Goal: Information Seeking & Learning: Check status

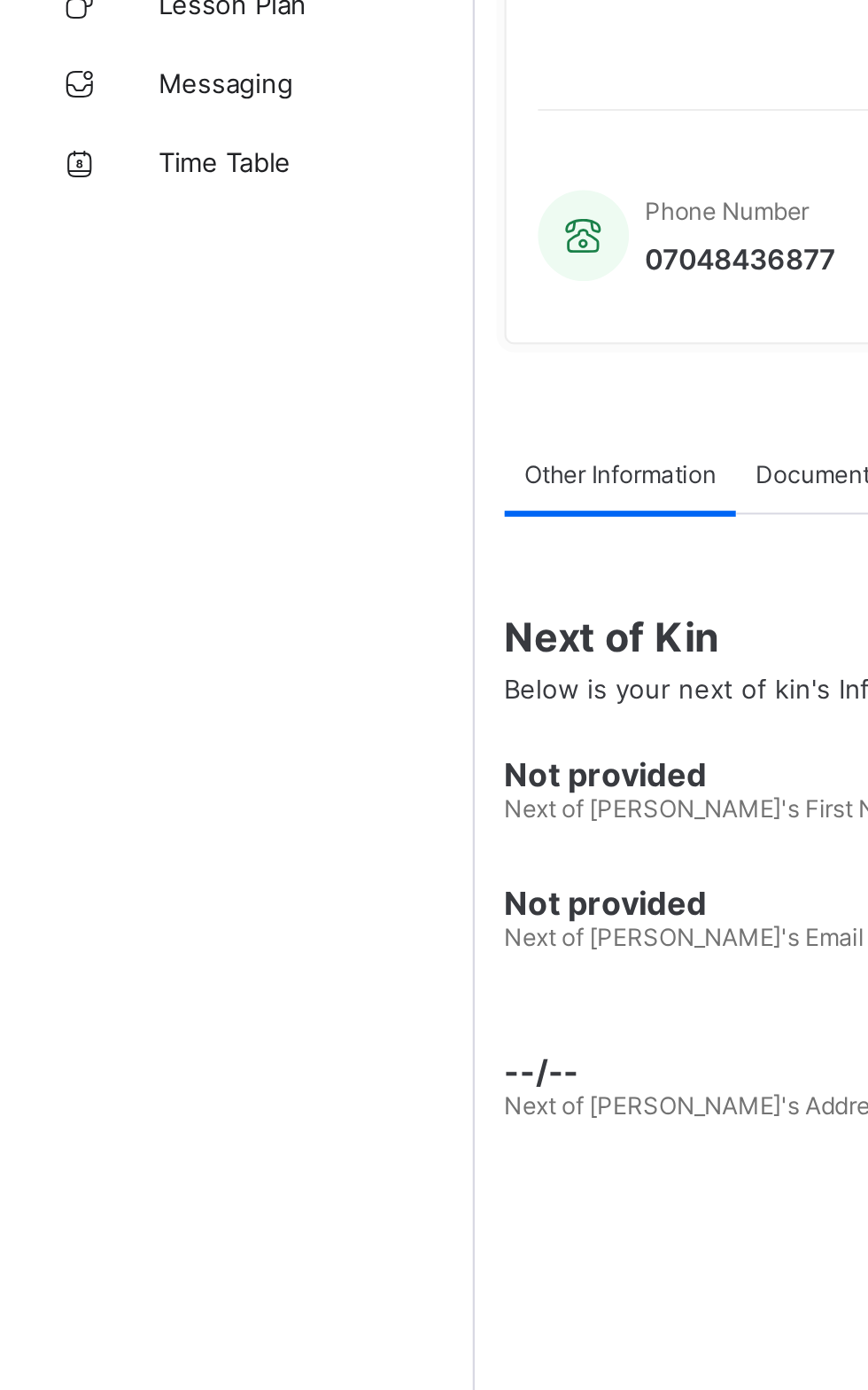
click at [129, 635] on div "Dashboard Staff Student Parent Fees Classes Broadsheet CBT Lesson Plan Messagin…" at bounding box center [106, 730] width 213 height 1319
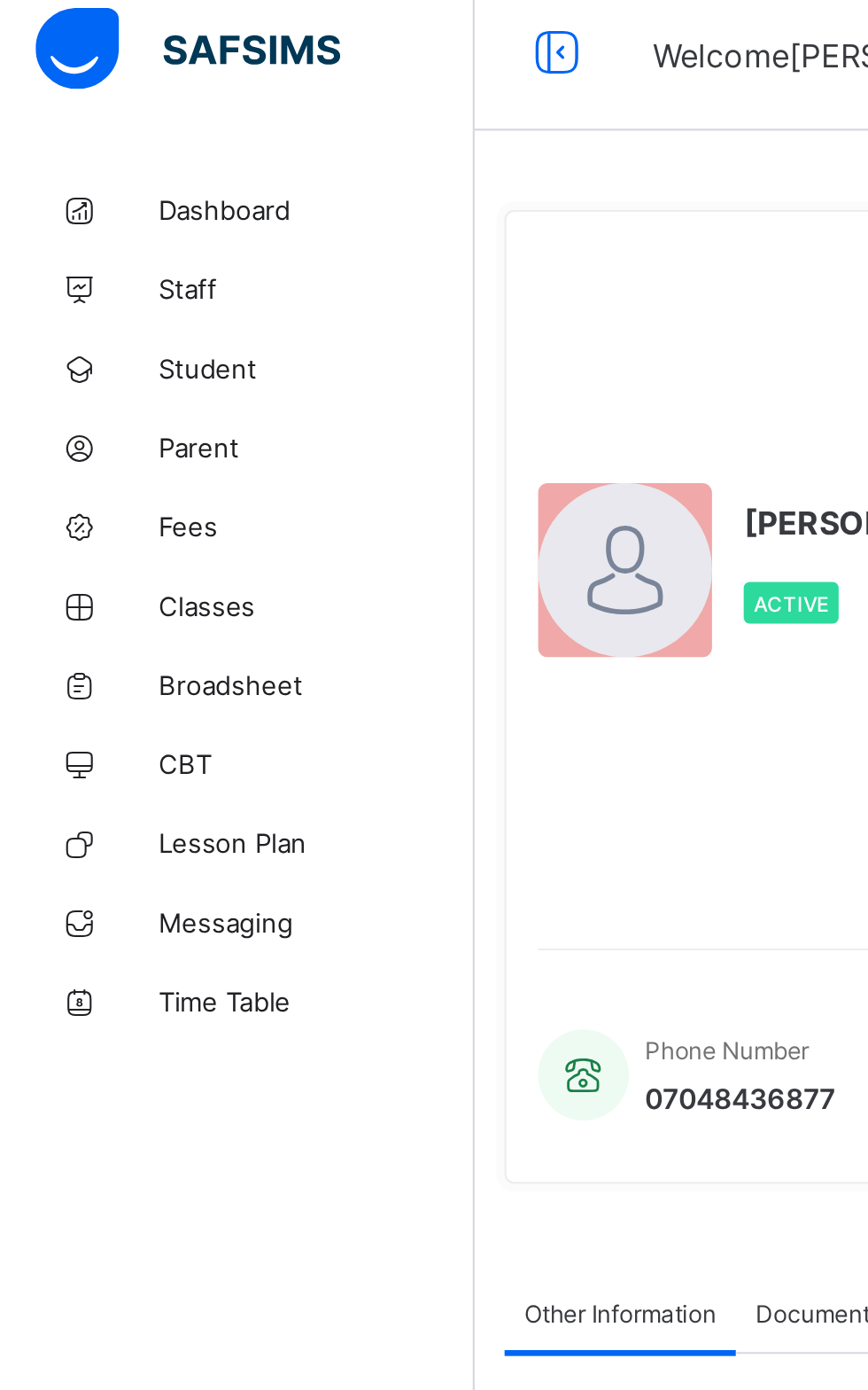
click at [124, 312] on span "Broadsheet" at bounding box center [142, 319] width 142 height 14
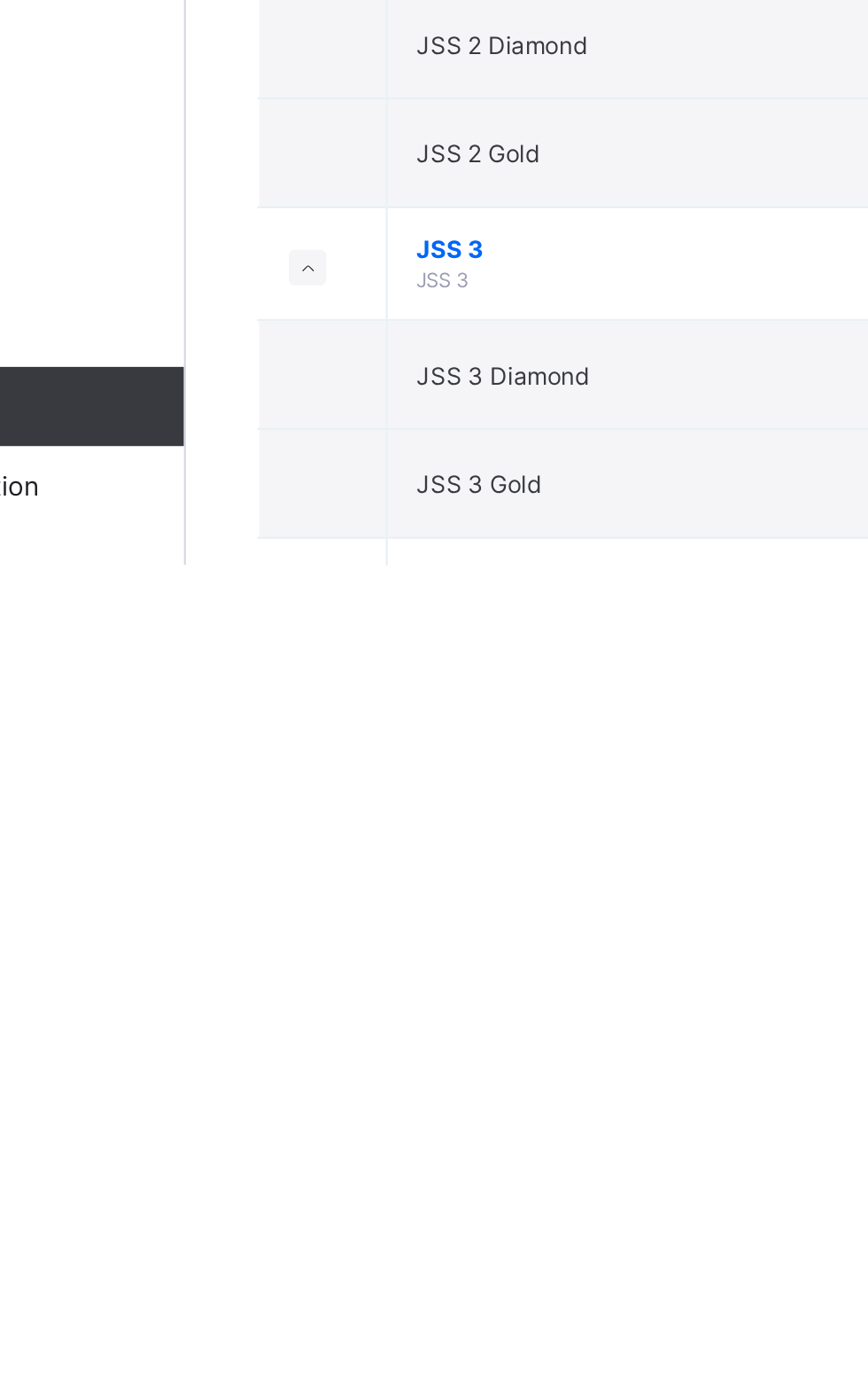
scroll to position [449, 0]
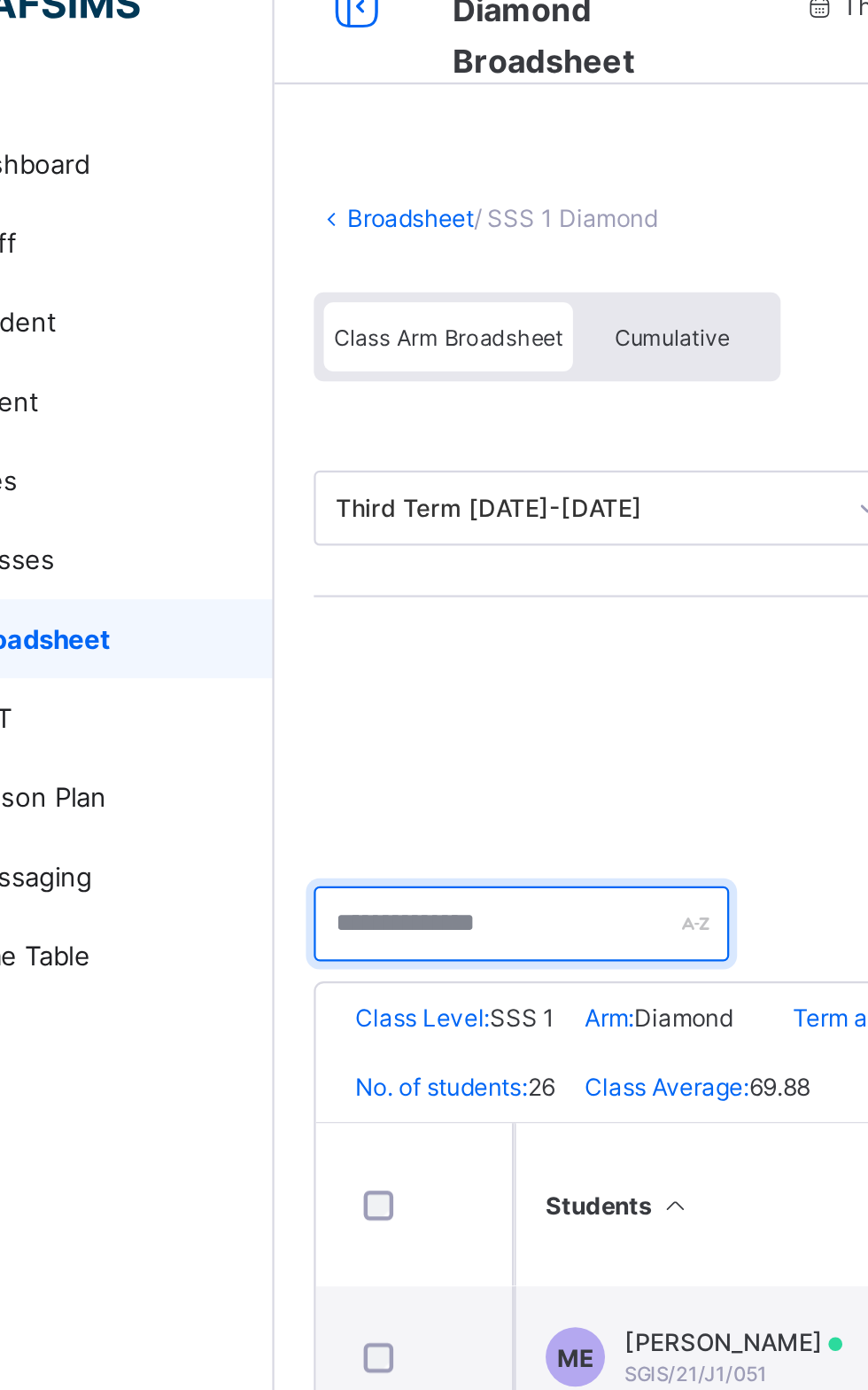
click at [321, 448] on input "text" at bounding box center [324, 447] width 186 height 34
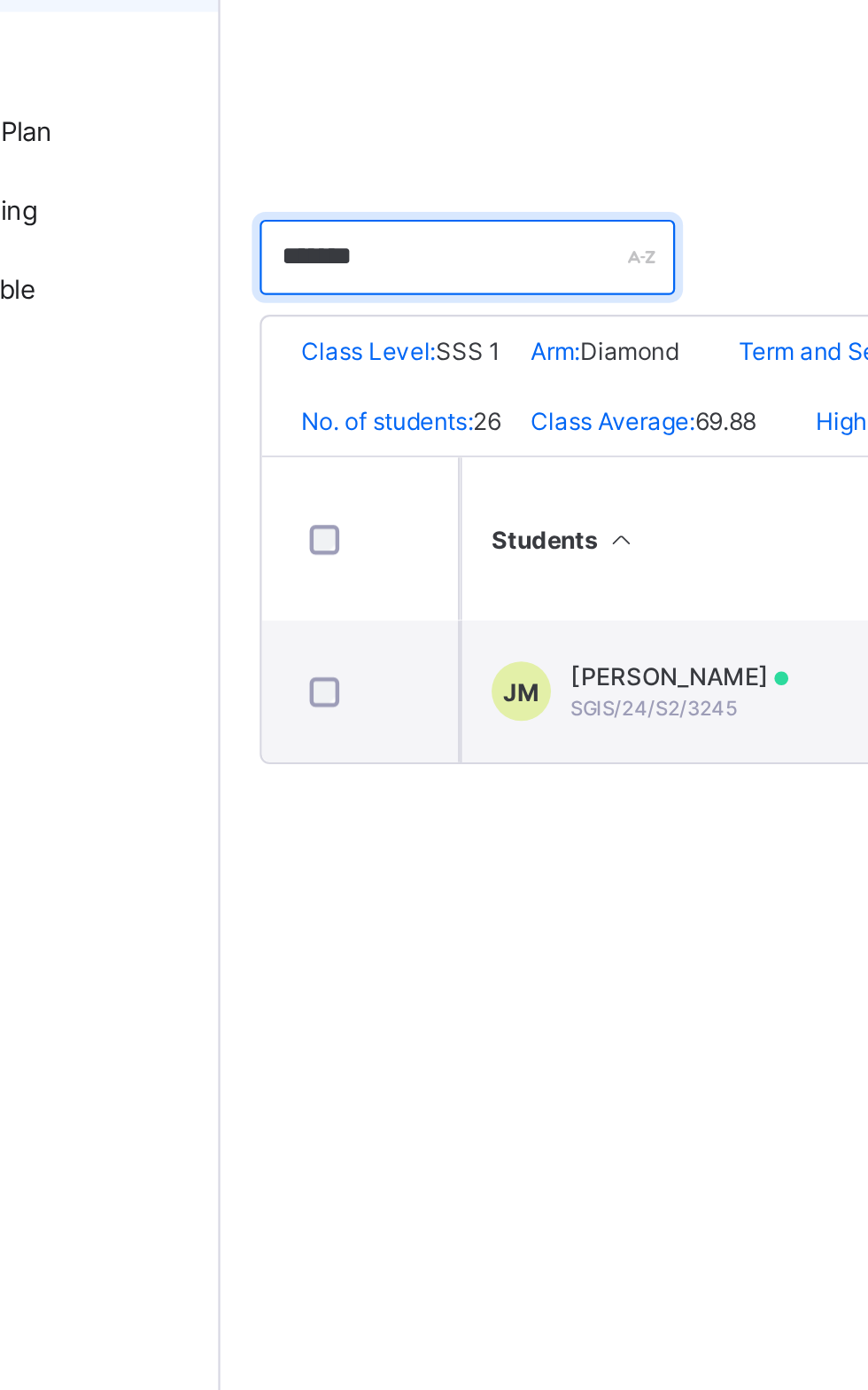
type input "******"
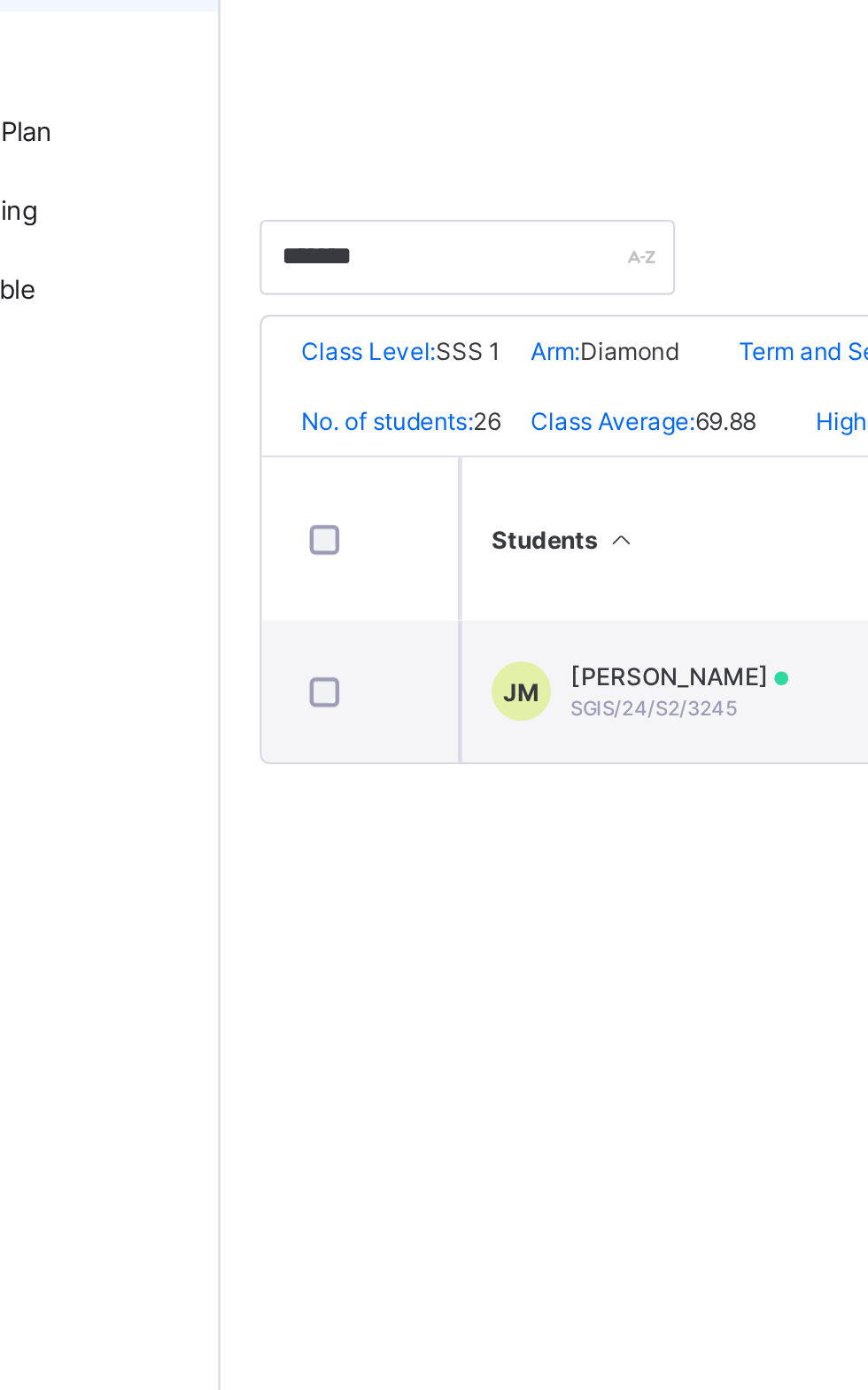
click at [455, 641] on span "[PERSON_NAME]" at bounding box center [419, 634] width 98 height 13
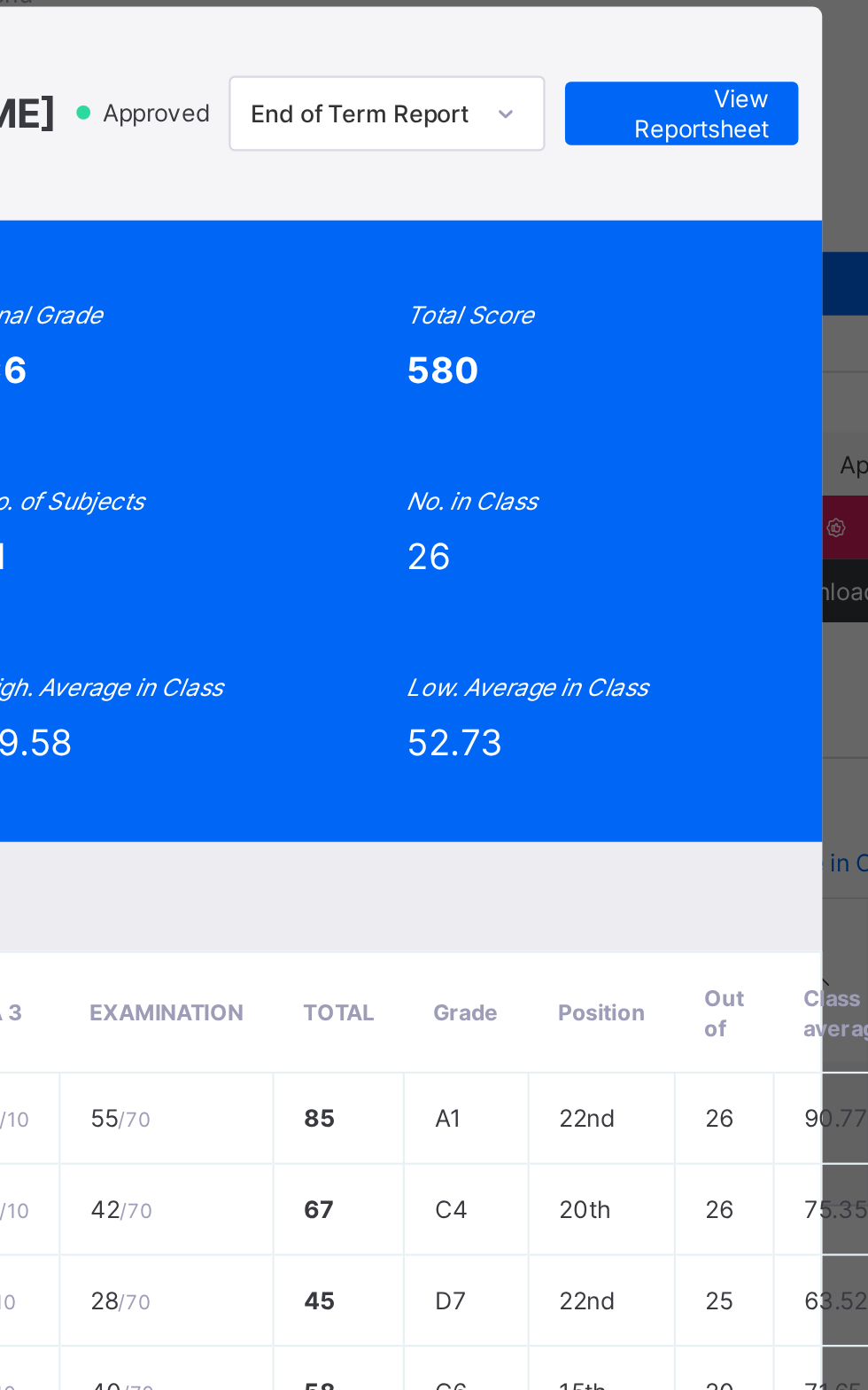
click at [714, 198] on span "View Reportsheet" at bounding box center [675, 184] width 78 height 27
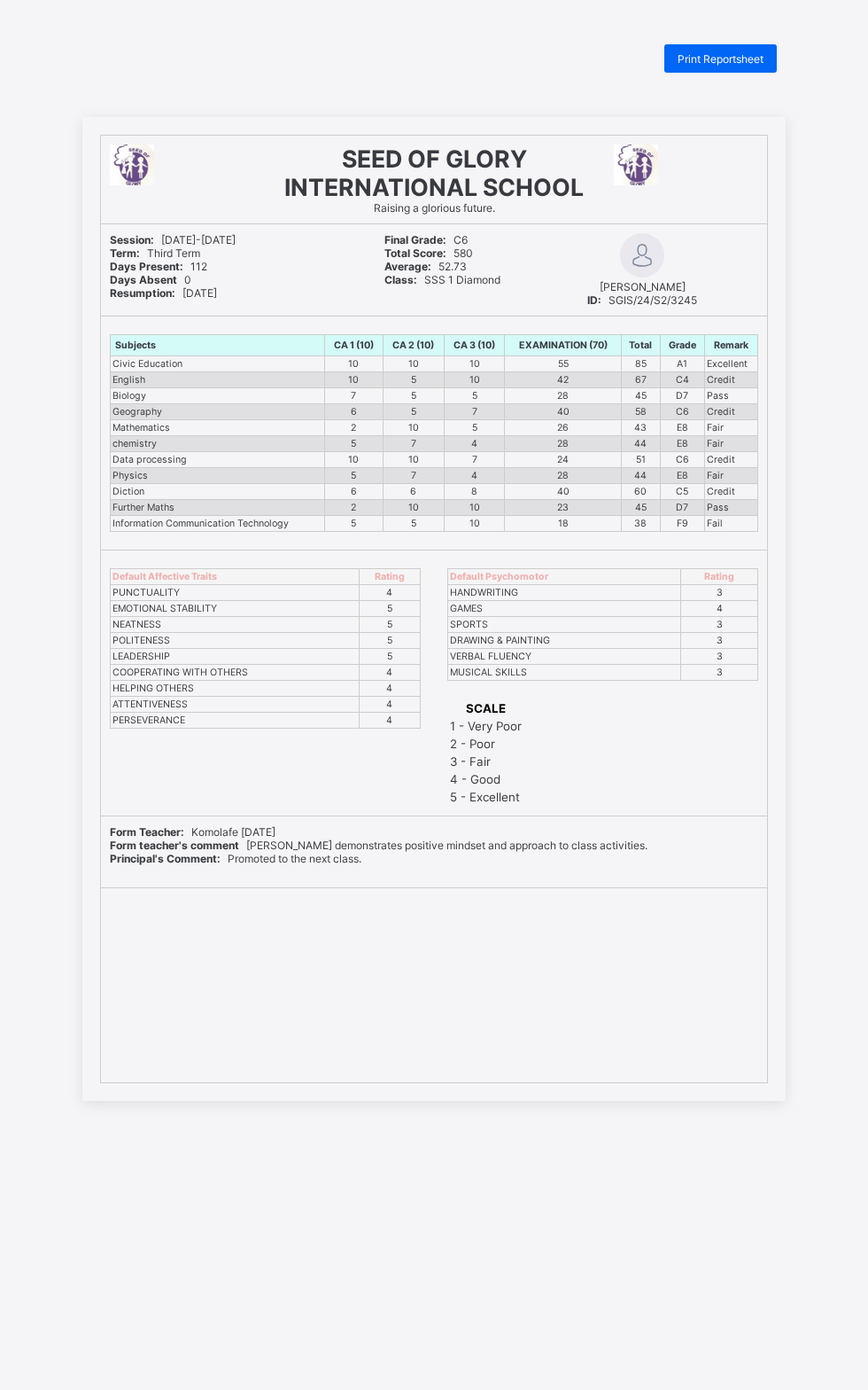
click at [769, 59] on div "Print Reportsheet" at bounding box center [720, 58] width 113 height 28
